Goal: Task Accomplishment & Management: Manage account settings

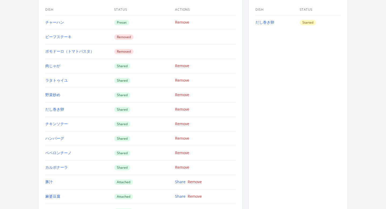
scroll to position [597, 0]
drag, startPoint x: 67, startPoint y: 22, endPoint x: 45, endPoint y: 23, distance: 22.0
click at [45, 23] on td "チャーハン" at bounding box center [79, 22] width 69 height 14
copy link "チャーハン"
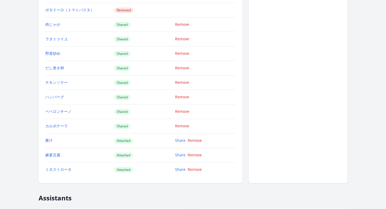
scroll to position [640, 0]
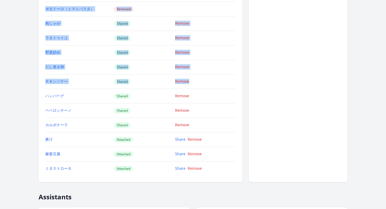
drag, startPoint x: 44, startPoint y: 24, endPoint x: 74, endPoint y: 90, distance: 71.9
click at [74, 90] on div "Dish Availability Add Dish Availability Dish Status Actions チャーハン Preset Remove…" at bounding box center [141, 63] width 204 height 238
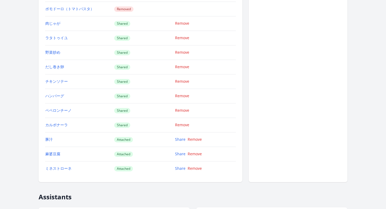
click at [30, 32] on div "← Back to Learner List Yuka Horikawa ID: 1032 | jp | Joined 4ヶ月 ago Account Sta…" at bounding box center [192, 33] width 343 height 1302
drag, startPoint x: 43, startPoint y: 25, endPoint x: 52, endPoint y: 28, distance: 9.2
click at [52, 28] on div "Dish Availability Add Dish Availability Dish Status Actions チャーハン Preset Remove…" at bounding box center [141, 63] width 204 height 238
click at [69, 28] on td "肉じゃが" at bounding box center [79, 23] width 69 height 14
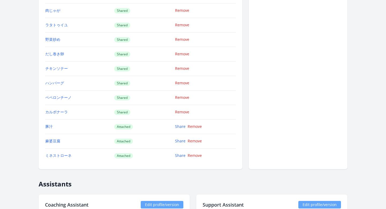
scroll to position [654, 0]
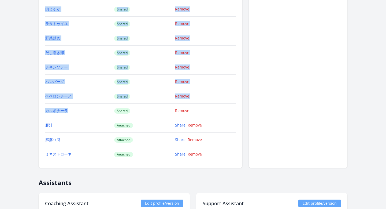
drag, startPoint x: 44, startPoint y: 9, endPoint x: 71, endPoint y: 111, distance: 104.7
click at [71, 111] on div "Dish Availability Add Dish Availability Dish Status Actions チャーハン Preset Remove…" at bounding box center [141, 48] width 204 height 238
copy div "Dish Status Actions チャーハン Preset Remove ビーフステーキ Removed ポモドーロ（トマトパスタ） Removed 肉…"
click at [88, 111] on td "カルボナーラ" at bounding box center [79, 110] width 69 height 14
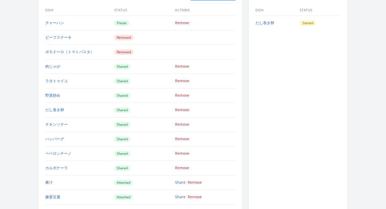
scroll to position [610, 0]
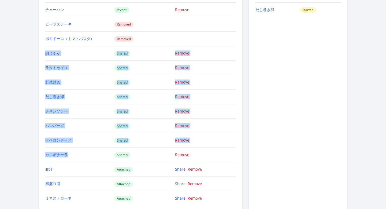
drag, startPoint x: 69, startPoint y: 157, endPoint x: 47, endPoint y: 55, distance: 104.1
click at [47, 55] on tbody "チャーハン Preset Remove ビーフステーキ Removed ポモドーロ（トマトパスタ） Removed 肉じゃが Shared Remove ラタ…" at bounding box center [140, 103] width 191 height 203
copy tbody "肉じゃが Shared Remove ラタトゥイユ Shared Remove 野菜炒め Shared Remove だし巻き卵 Shared Remove …"
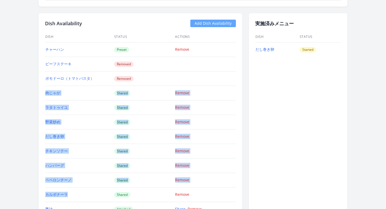
scroll to position [594, 0]
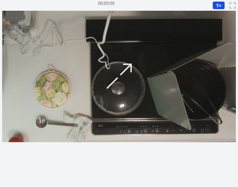
click at [121, 80] on video at bounding box center [119, 76] width 234 height 131
click at [120, 70] on video at bounding box center [119, 76] width 234 height 131
